Goal: Book appointment/travel/reservation

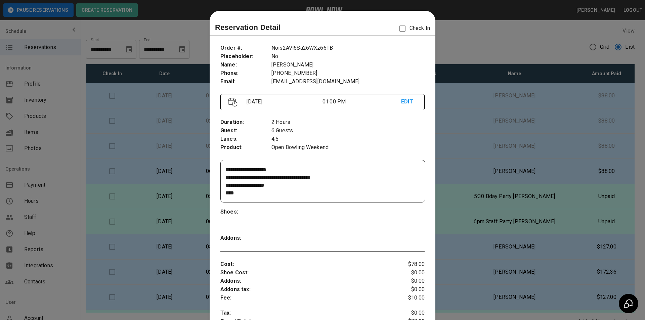
click at [566, 154] on div at bounding box center [322, 160] width 645 height 320
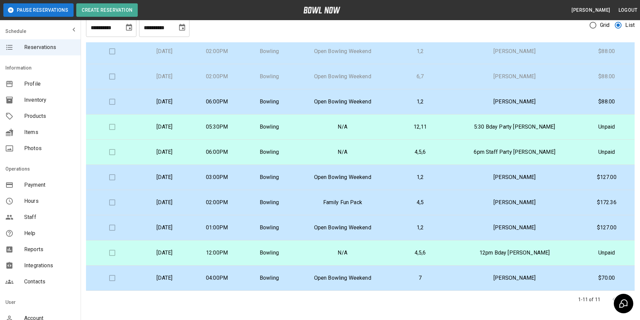
scroll to position [34, 0]
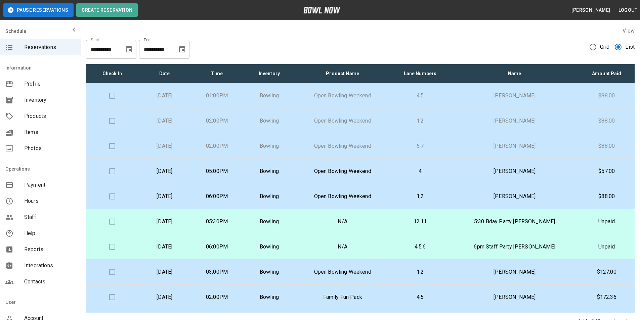
click at [498, 177] on td "[PERSON_NAME]" at bounding box center [514, 171] width 128 height 25
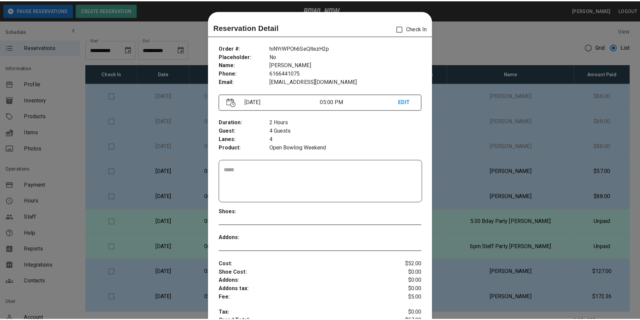
scroll to position [11, 0]
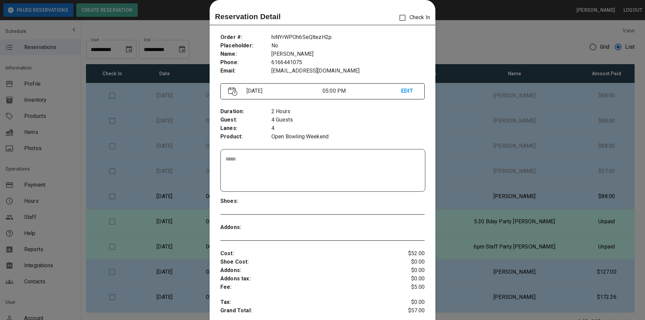
click at [504, 174] on div at bounding box center [322, 160] width 645 height 320
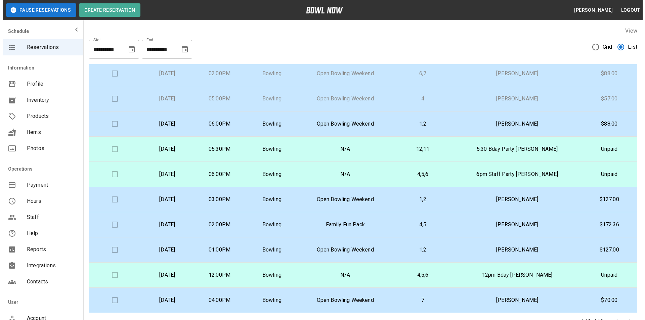
scroll to position [73, 0]
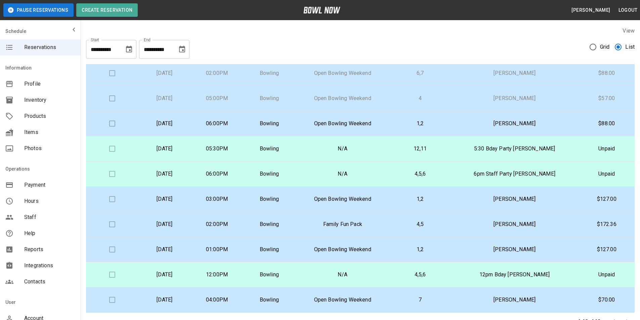
click at [527, 251] on p "[PERSON_NAME]" at bounding box center [515, 249] width 118 height 8
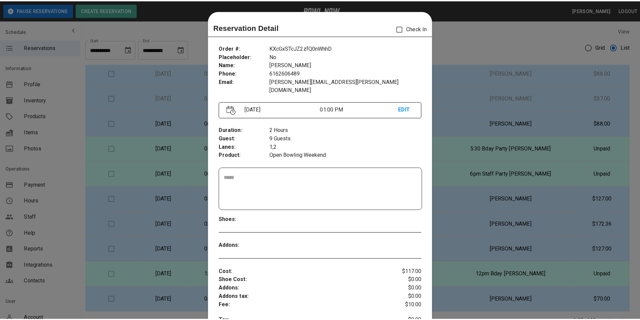
scroll to position [11, 0]
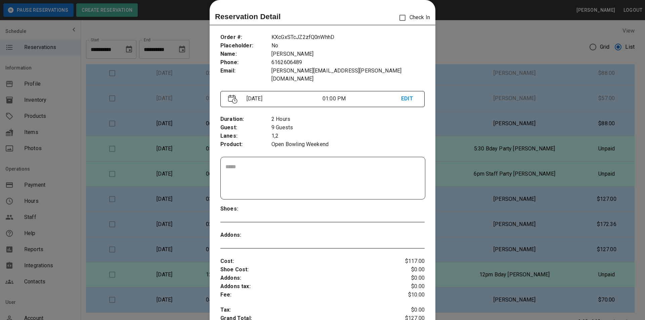
click at [295, 72] on p "[PERSON_NAME][EMAIL_ADDRESS][PERSON_NAME][DOMAIN_NAME]" at bounding box center [347, 75] width 153 height 16
click at [285, 73] on p "[PERSON_NAME][EMAIL_ADDRESS][PERSON_NAME][DOMAIN_NAME]" at bounding box center [347, 75] width 153 height 16
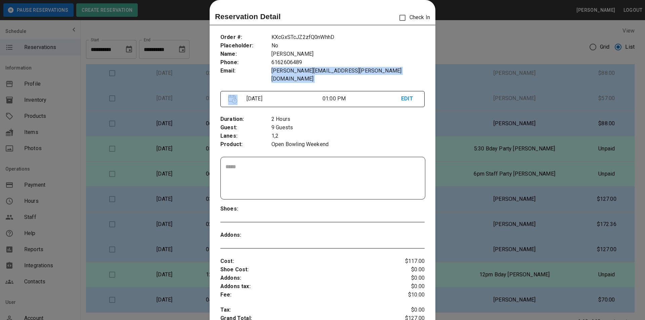
click at [285, 73] on p "[PERSON_NAME][EMAIL_ADDRESS][PERSON_NAME][DOMAIN_NAME]" at bounding box center [347, 75] width 153 height 16
click at [296, 73] on p "[PERSON_NAME][EMAIL_ADDRESS][PERSON_NAME][DOMAIN_NAME]" at bounding box center [347, 75] width 153 height 16
click at [305, 71] on p "[PERSON_NAME][EMAIL_ADDRESS][PERSON_NAME][DOMAIN_NAME]" at bounding box center [347, 75] width 153 height 16
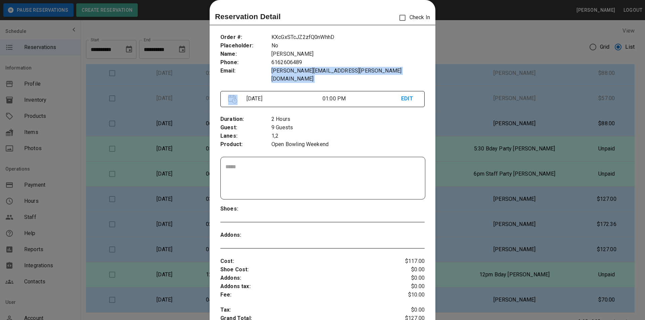
drag, startPoint x: 305, startPoint y: 71, endPoint x: 308, endPoint y: 68, distance: 3.6
click at [306, 71] on p "[PERSON_NAME][EMAIL_ADDRESS][PERSON_NAME][DOMAIN_NAME]" at bounding box center [347, 75] width 153 height 16
click at [300, 70] on p "[PERSON_NAME][EMAIL_ADDRESS][PERSON_NAME][DOMAIN_NAME]" at bounding box center [347, 75] width 153 height 16
click at [300, 69] on p "[PERSON_NAME][EMAIL_ADDRESS][PERSON_NAME][DOMAIN_NAME]" at bounding box center [347, 75] width 153 height 16
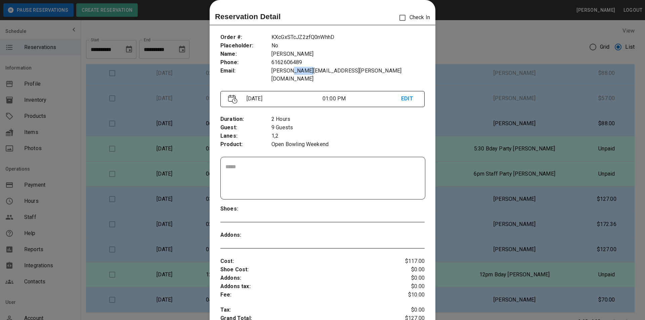
click at [295, 71] on p "[PERSON_NAME][EMAIL_ADDRESS][PERSON_NAME][DOMAIN_NAME]" at bounding box center [347, 75] width 153 height 16
click at [286, 75] on p "[PERSON_NAME][EMAIL_ADDRESS][PERSON_NAME][DOMAIN_NAME]" at bounding box center [347, 75] width 153 height 16
click at [296, 71] on p "[PERSON_NAME][EMAIL_ADDRESS][PERSON_NAME][DOMAIN_NAME]" at bounding box center [347, 75] width 153 height 16
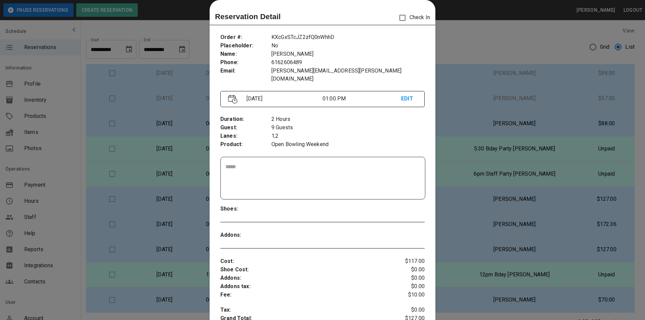
click at [283, 72] on p "[PERSON_NAME][EMAIL_ADDRESS][PERSON_NAME][DOMAIN_NAME]" at bounding box center [347, 75] width 153 height 16
click at [302, 68] on p "[PERSON_NAME][EMAIL_ADDRESS][PERSON_NAME][DOMAIN_NAME]" at bounding box center [347, 75] width 153 height 16
click at [301, 68] on p "[PERSON_NAME][EMAIL_ADDRESS][PERSON_NAME][DOMAIN_NAME]" at bounding box center [347, 75] width 153 height 16
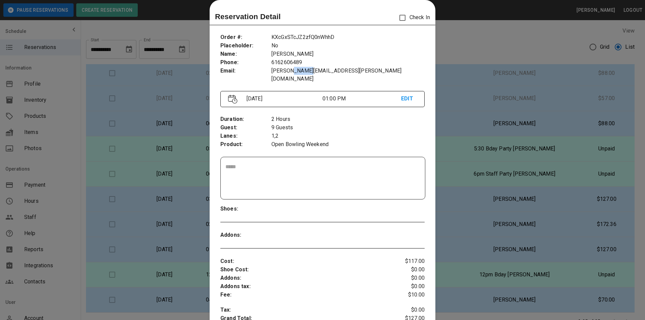
click at [290, 71] on p "[PERSON_NAME][EMAIL_ADDRESS][PERSON_NAME][DOMAIN_NAME]" at bounding box center [347, 75] width 153 height 16
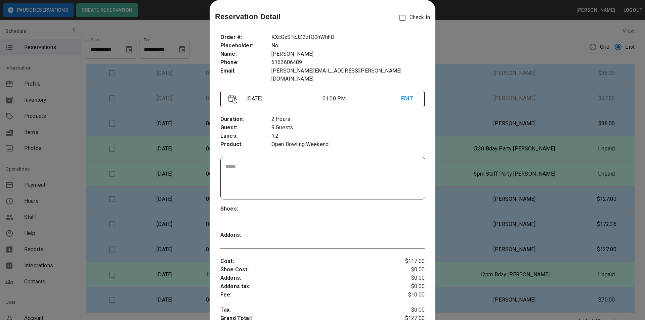
click at [278, 68] on p "[PERSON_NAME][EMAIL_ADDRESS][PERSON_NAME][DOMAIN_NAME]" at bounding box center [347, 75] width 153 height 16
click at [302, 70] on p "[PERSON_NAME][EMAIL_ADDRESS][PERSON_NAME][DOMAIN_NAME]" at bounding box center [347, 75] width 153 height 16
click at [535, 188] on div at bounding box center [322, 160] width 645 height 320
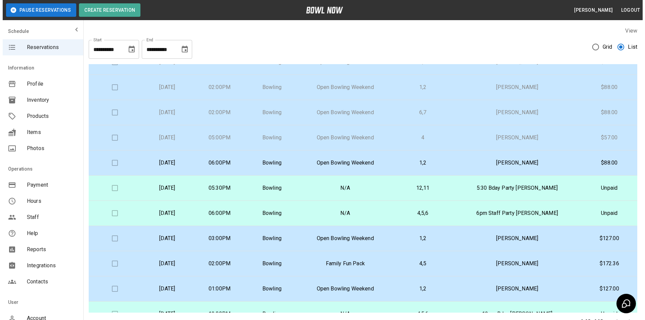
scroll to position [73, 0]
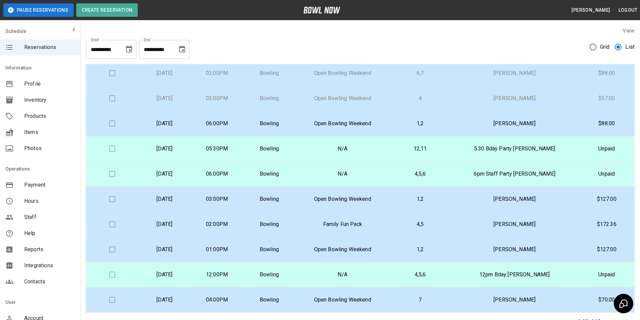
click at [384, 253] on p "Open Bowling Weekend" at bounding box center [342, 249] width 84 height 8
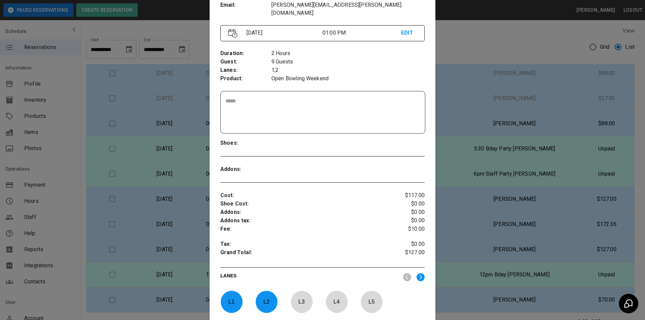
scroll to position [27, 0]
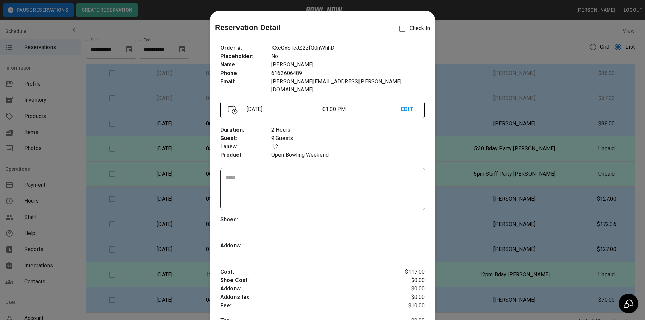
click at [506, 43] on div at bounding box center [322, 160] width 645 height 320
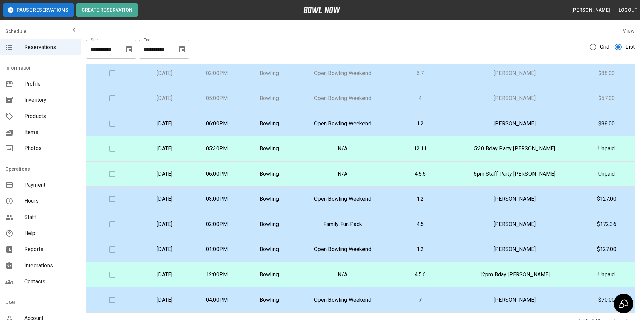
click at [237, 134] on td "06:00PM" at bounding box center [217, 123] width 52 height 25
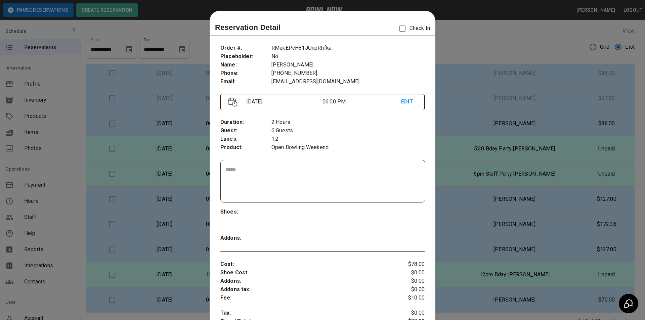
scroll to position [11, 0]
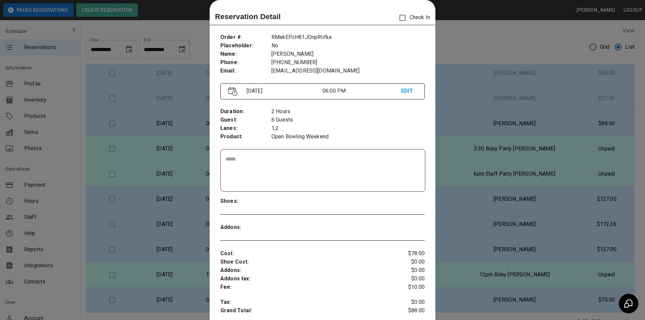
click at [170, 135] on div at bounding box center [322, 160] width 645 height 320
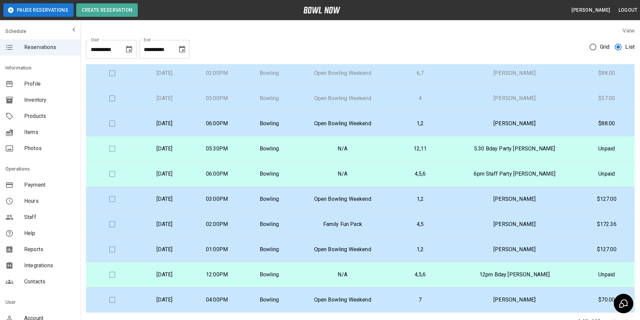
click at [185, 148] on p "[DATE]" at bounding box center [165, 149] width 42 height 8
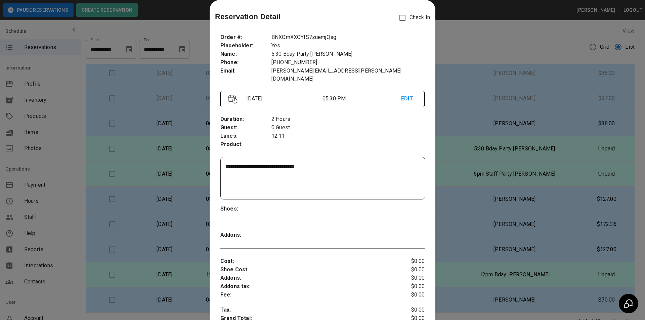
click at [160, 170] on div at bounding box center [322, 160] width 645 height 320
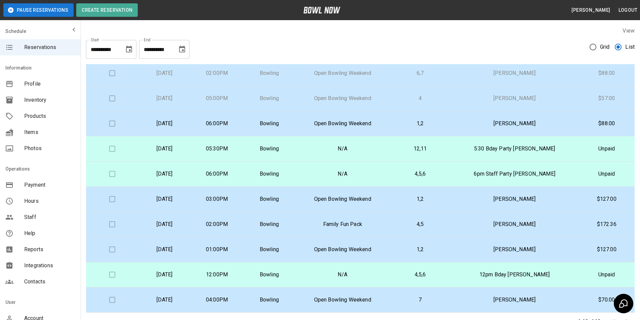
click at [191, 169] on td "[DATE]" at bounding box center [164, 173] width 52 height 25
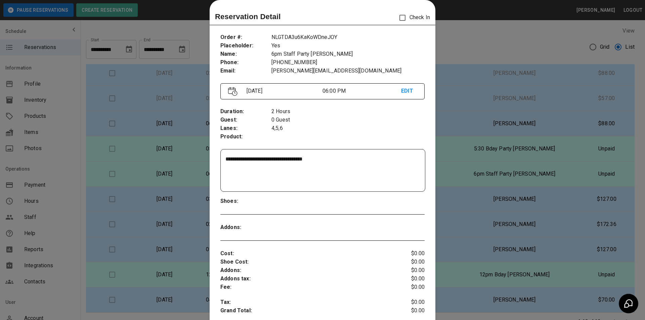
click at [161, 149] on div at bounding box center [322, 160] width 645 height 320
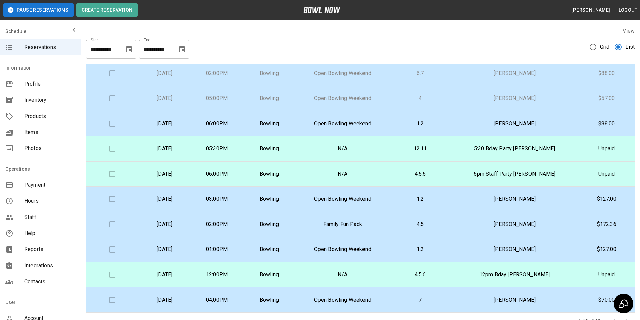
click at [176, 195] on p "[DATE]" at bounding box center [165, 199] width 42 height 8
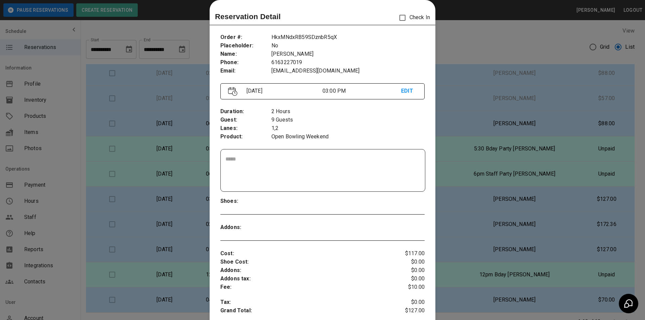
drag, startPoint x: 150, startPoint y: 154, endPoint x: 191, endPoint y: 198, distance: 60.3
click at [150, 154] on div at bounding box center [322, 160] width 645 height 320
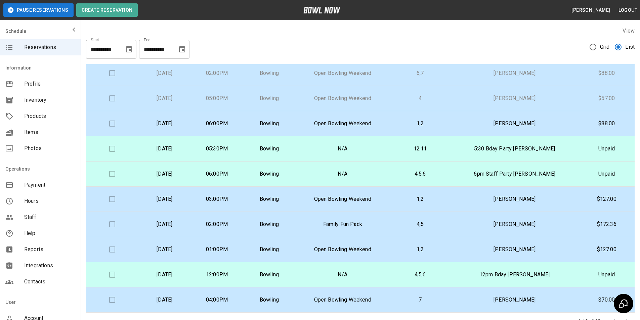
click at [185, 226] on p "[DATE]" at bounding box center [165, 224] width 42 height 8
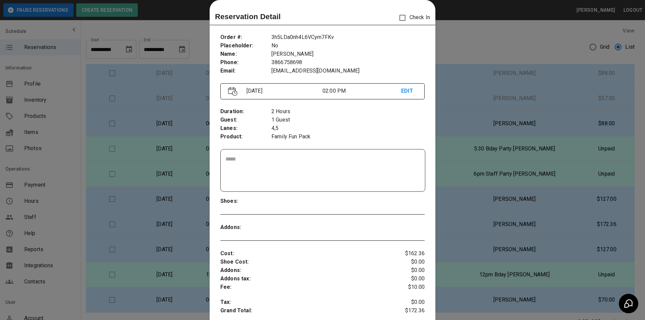
click at [144, 125] on div at bounding box center [322, 160] width 645 height 320
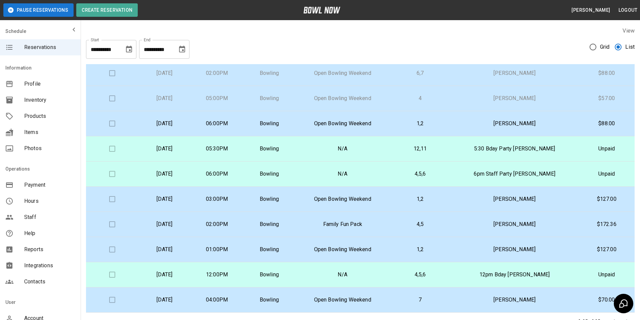
click at [184, 253] on td "[DATE]" at bounding box center [164, 249] width 52 height 25
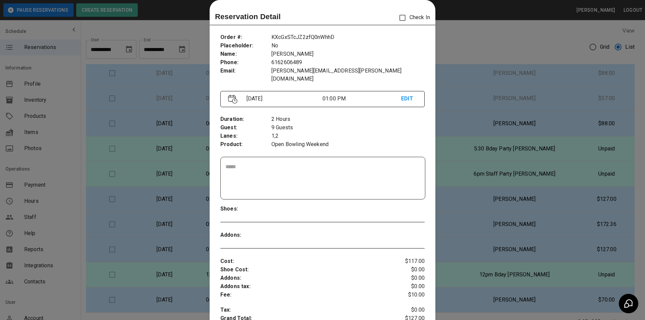
click at [149, 144] on div at bounding box center [322, 160] width 645 height 320
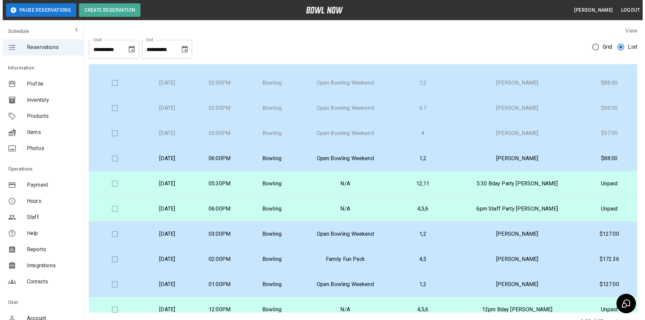
scroll to position [6, 0]
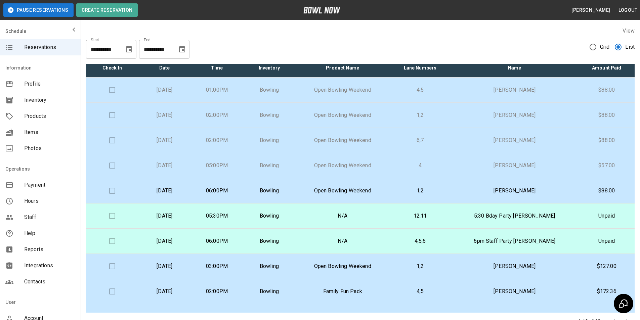
click at [191, 160] on td "[DATE]" at bounding box center [164, 165] width 52 height 25
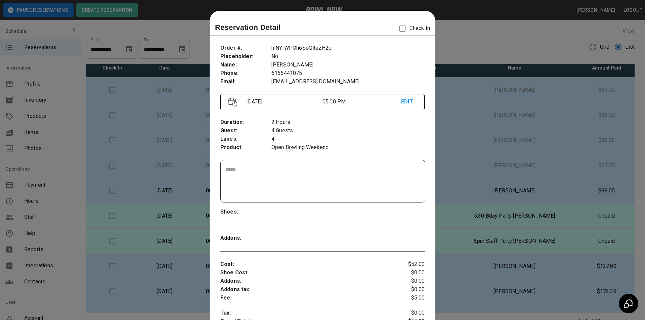
scroll to position [11, 0]
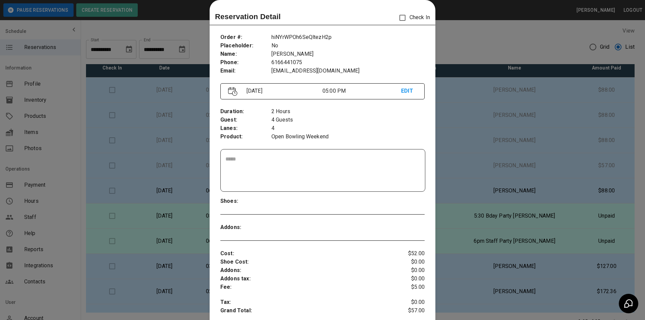
click at [153, 150] on div at bounding box center [322, 160] width 645 height 320
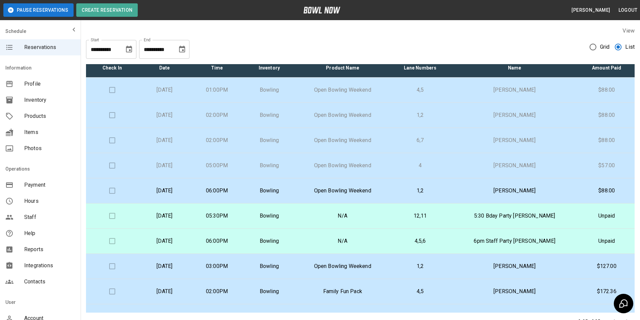
click at [185, 187] on p "[DATE]" at bounding box center [165, 191] width 42 height 8
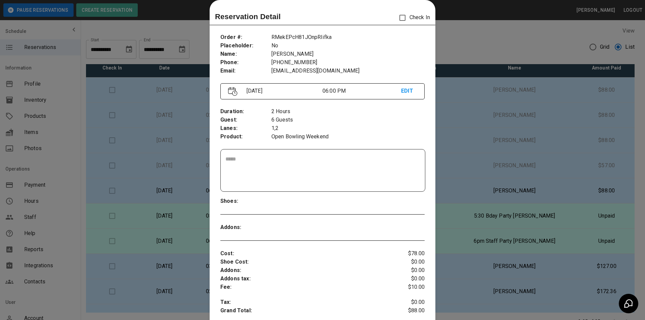
drag, startPoint x: 171, startPoint y: 137, endPoint x: 202, endPoint y: 149, distance: 33.6
click at [171, 130] on div at bounding box center [322, 160] width 645 height 320
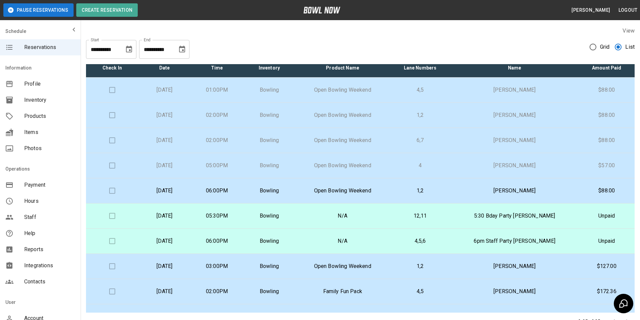
click at [185, 143] on p "[DATE]" at bounding box center [165, 140] width 42 height 8
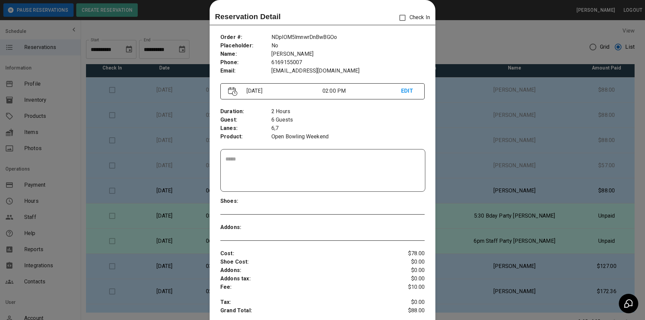
click at [164, 130] on div at bounding box center [322, 160] width 645 height 320
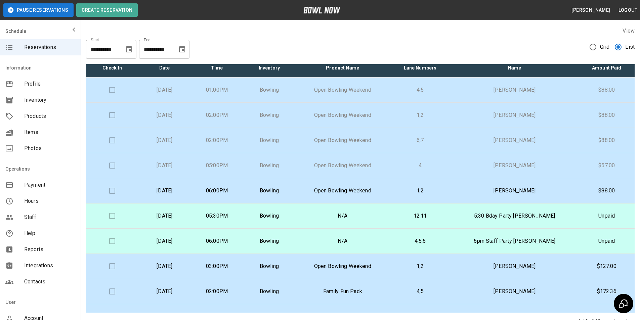
click at [185, 115] on p "[DATE]" at bounding box center [165, 115] width 42 height 8
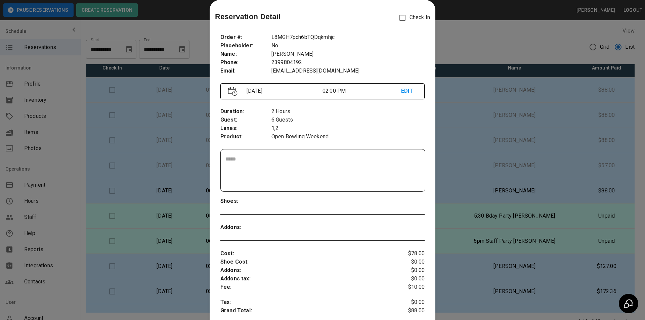
click at [126, 145] on div at bounding box center [322, 160] width 645 height 320
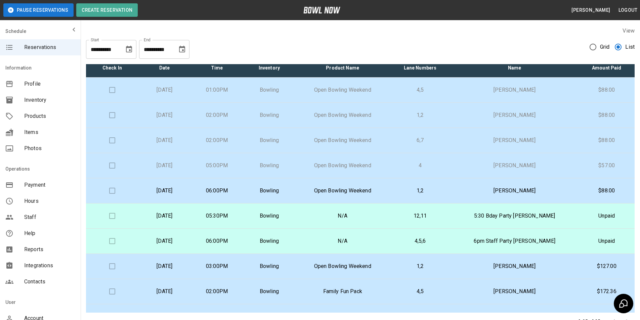
click at [191, 95] on td "[DATE]" at bounding box center [164, 90] width 52 height 25
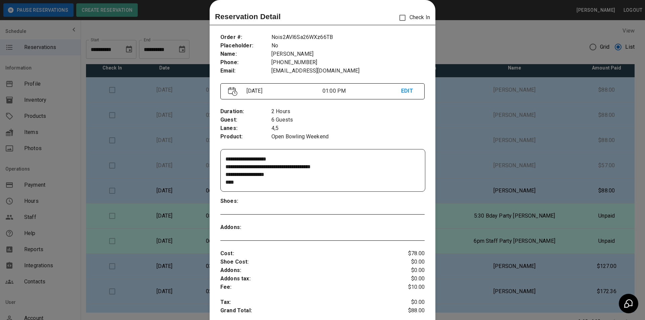
click at [176, 168] on div at bounding box center [322, 160] width 645 height 320
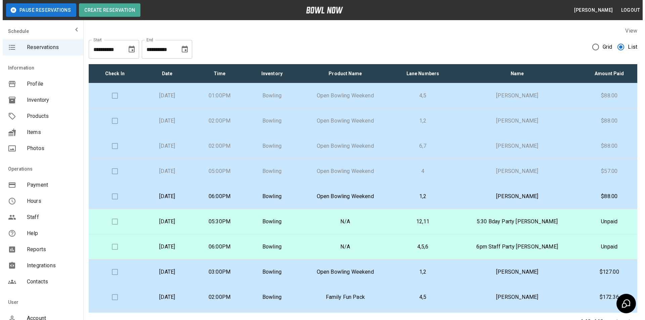
scroll to position [73, 0]
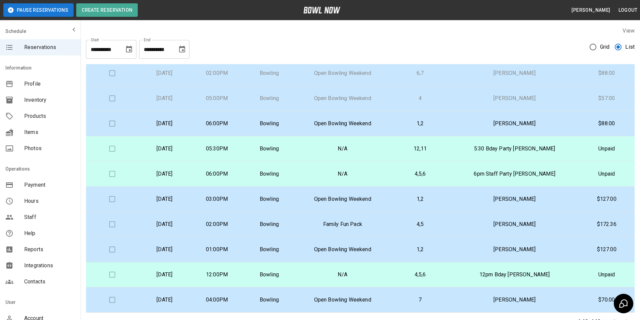
click at [283, 269] on td "Bowling" at bounding box center [269, 274] width 52 height 25
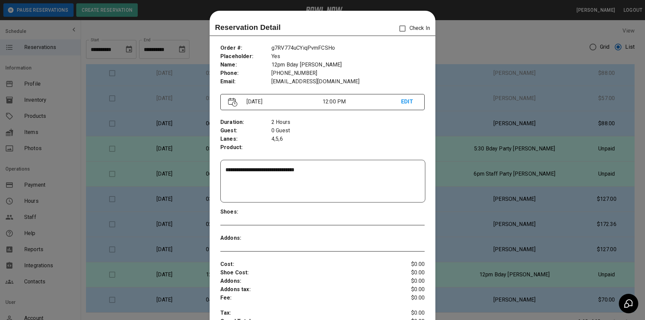
scroll to position [11, 0]
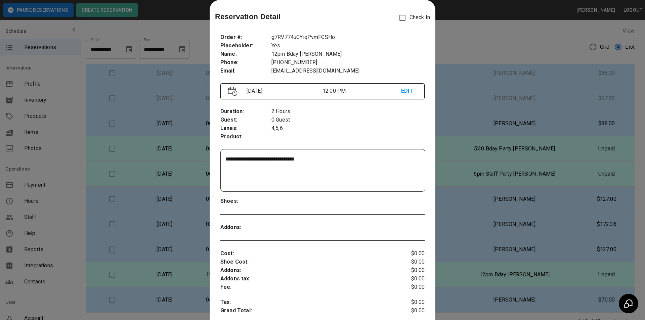
click at [178, 165] on div at bounding box center [322, 160] width 645 height 320
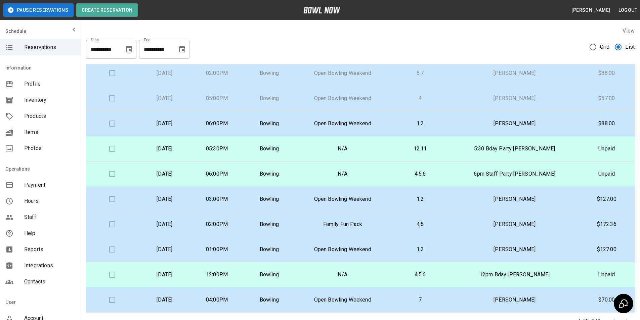
click at [185, 303] on p "[DATE]" at bounding box center [165, 300] width 42 height 8
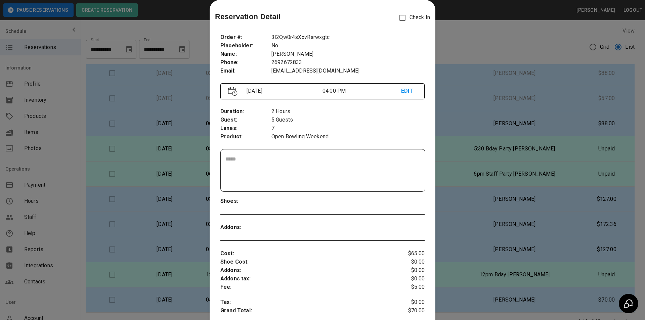
click at [182, 189] on div at bounding box center [322, 160] width 645 height 320
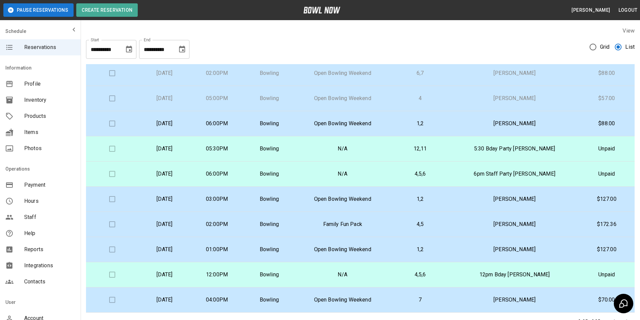
click at [191, 256] on td "[DATE]" at bounding box center [164, 249] width 52 height 25
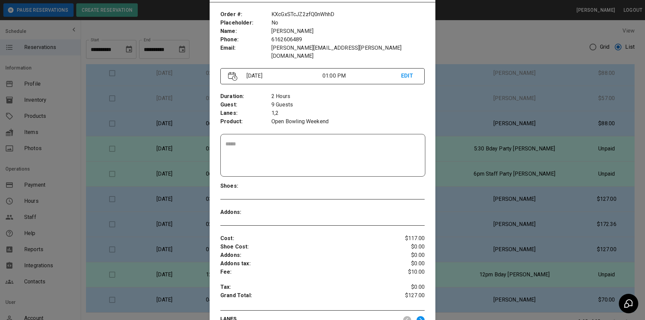
scroll to position [12, 0]
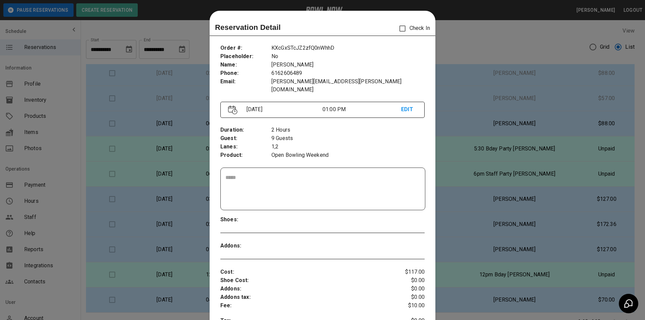
click at [447, 112] on div at bounding box center [322, 160] width 645 height 320
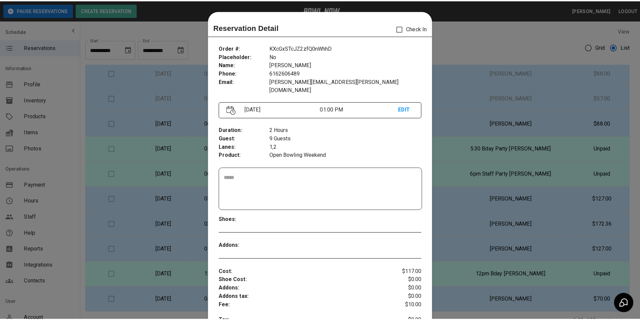
scroll to position [0, 0]
